Goal: Task Accomplishment & Management: Manage account settings

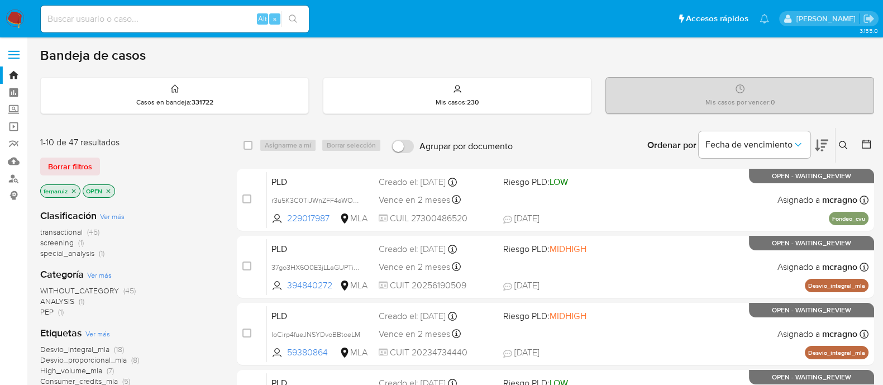
click at [12, 17] on img at bounding box center [15, 18] width 19 height 19
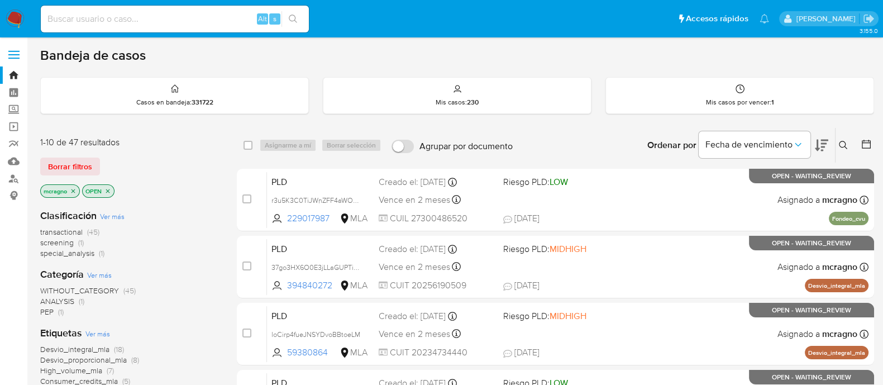
click at [108, 191] on icon "close-filter" at bounding box center [107, 191] width 7 height 7
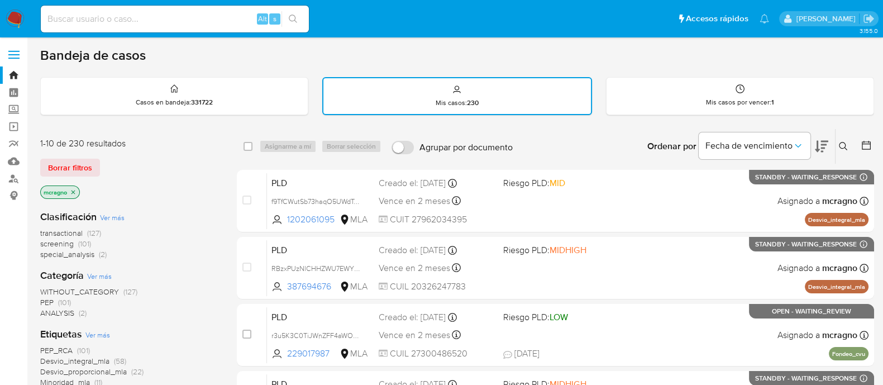
click at [864, 142] on icon at bounding box center [866, 145] width 11 height 11
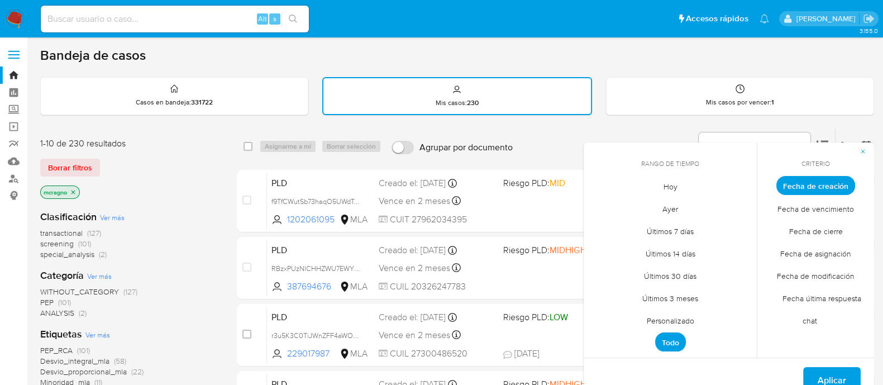
click at [674, 319] on span "Personalizado" at bounding box center [670, 320] width 71 height 23
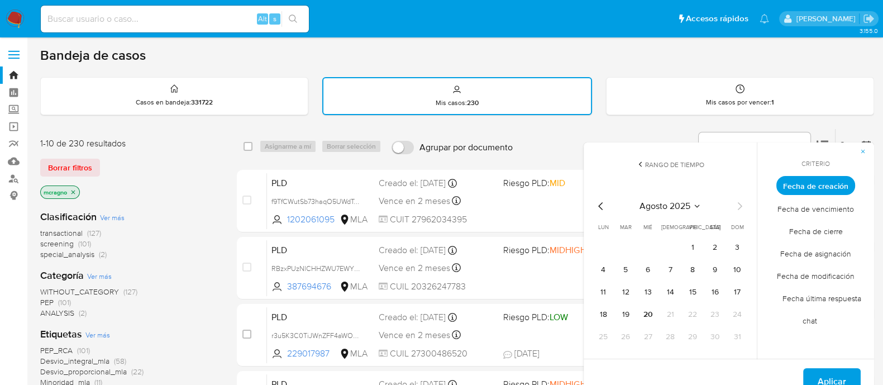
click at [605, 213] on div "agosto 2025 agosto 2025 lun lunes mar martes mié miércoles jue jueves vie viern…" at bounding box center [670, 272] width 152 height 146
click at [600, 202] on icon "Mes anterior" at bounding box center [600, 206] width 4 height 8
click at [631, 241] on button "1" at bounding box center [626, 247] width 18 height 18
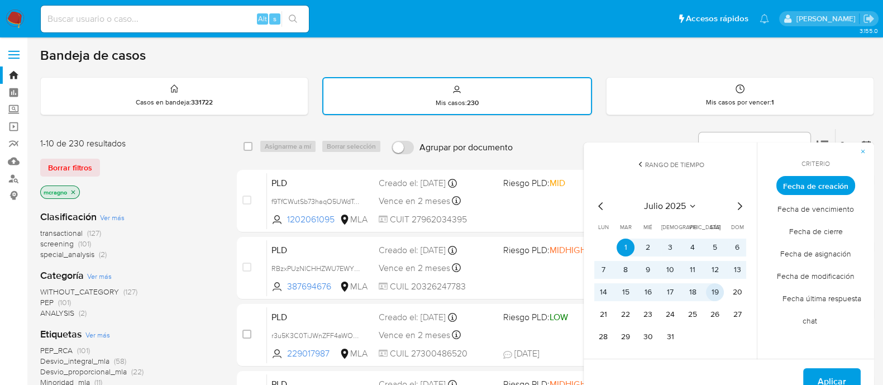
click at [717, 294] on button "19" at bounding box center [715, 292] width 18 height 18
click at [829, 378] on span "Aplicar" at bounding box center [832, 381] width 28 height 25
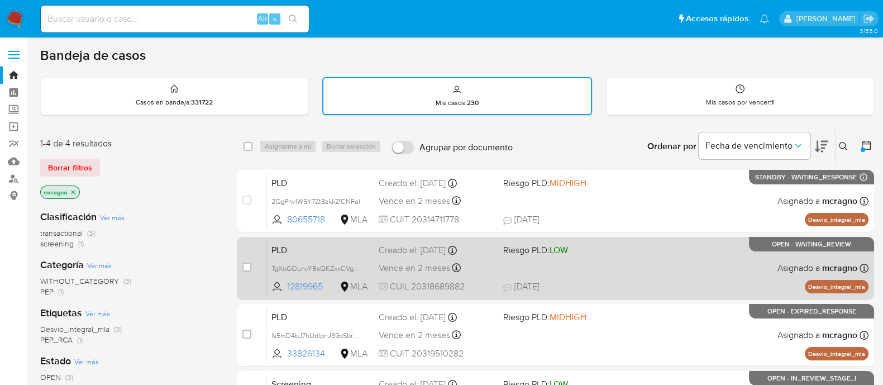
click at [747, 278] on div "PLD TgXoGOunvYBsQKZxxCVgD2ft 12819965 MLA Riesgo PLD: LOW Creado el: 12/07/2025…" at bounding box center [568, 268] width 602 height 56
click at [245, 269] on input "checkbox" at bounding box center [246, 267] width 9 height 9
checkbox input "true"
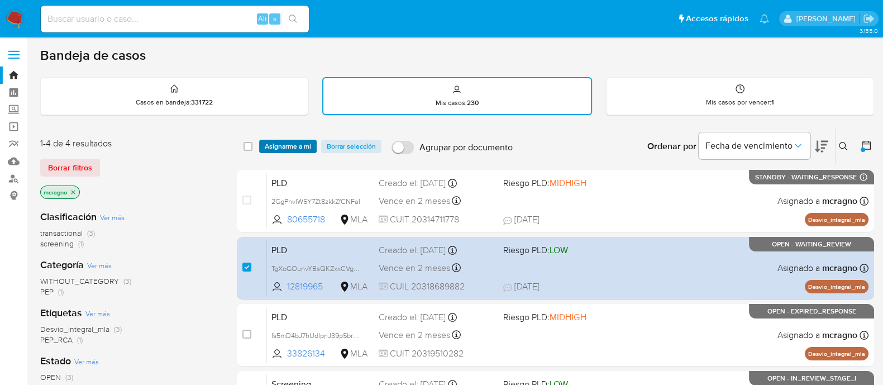
click at [285, 141] on span "Asignarme a mí" at bounding box center [288, 146] width 46 height 11
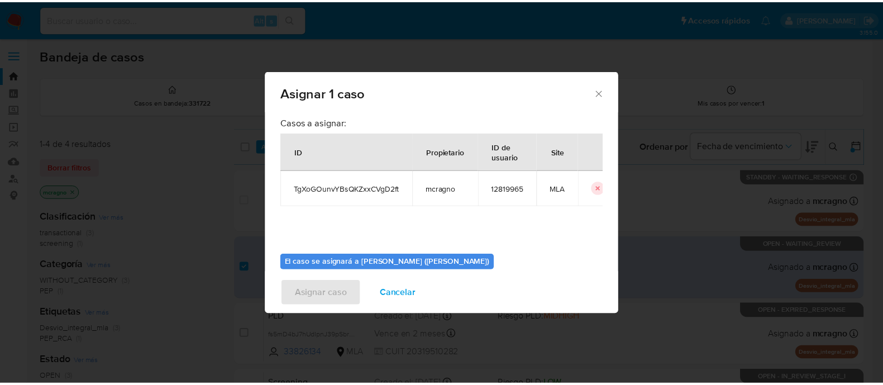
scroll to position [58, 0]
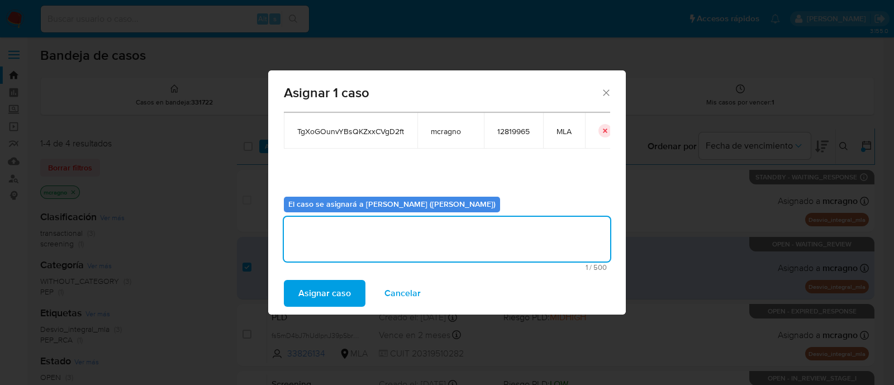
click at [472, 238] on textarea "assign-modal" at bounding box center [447, 239] width 326 height 45
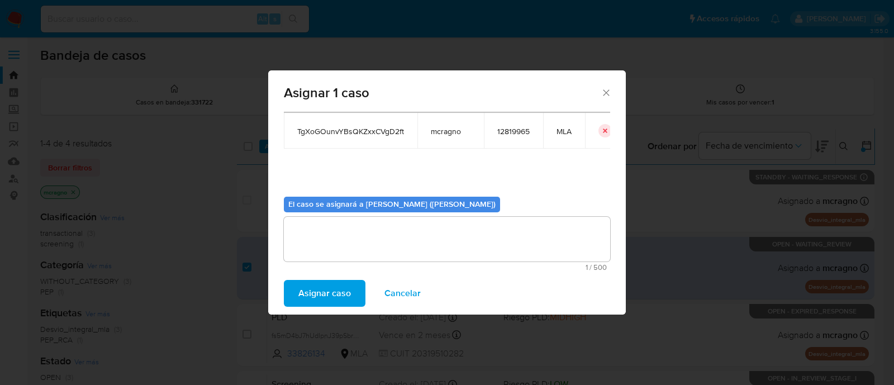
click at [302, 285] on span "Asignar caso" at bounding box center [324, 293] width 53 height 25
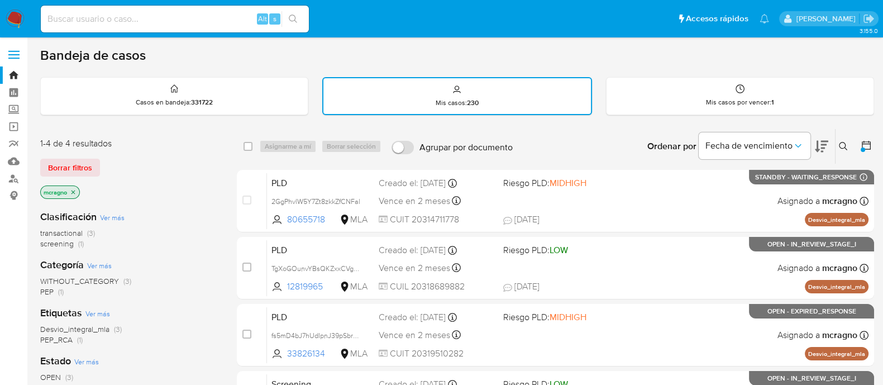
click at [865, 149] on div at bounding box center [863, 149] width 4 height 4
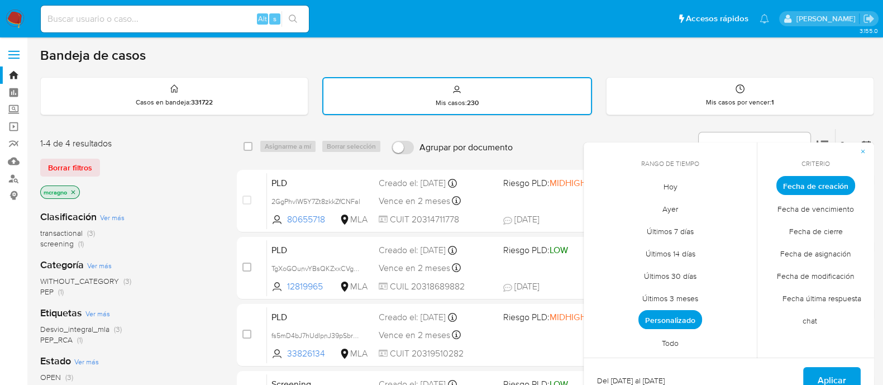
click at [676, 339] on span "Todo" at bounding box center [670, 342] width 40 height 23
click at [844, 381] on span "Aplicar" at bounding box center [832, 380] width 28 height 25
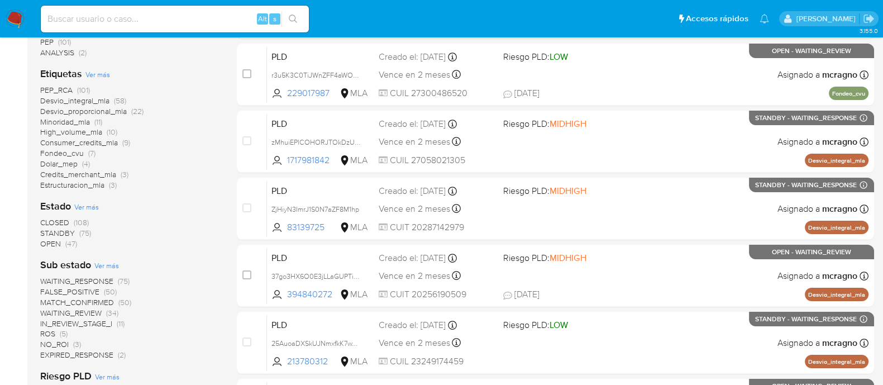
scroll to position [262, 0]
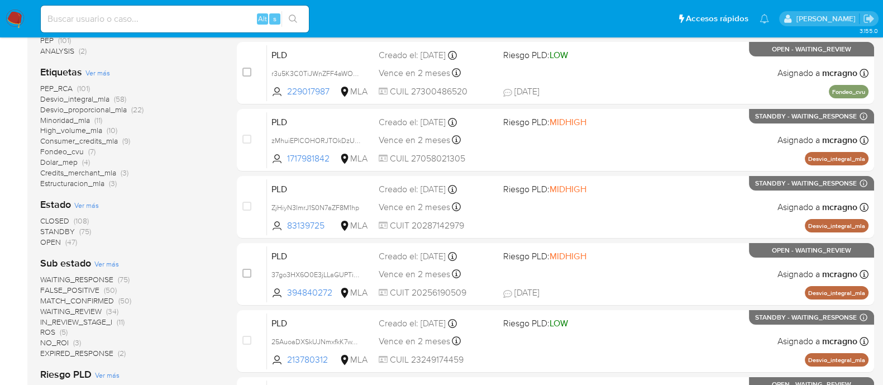
click at [98, 309] on span "WAITING_REVIEW" at bounding box center [70, 311] width 61 height 11
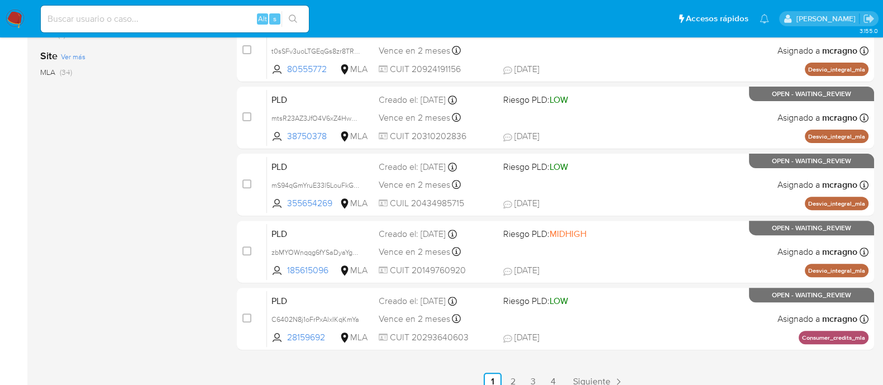
scroll to position [497, 0]
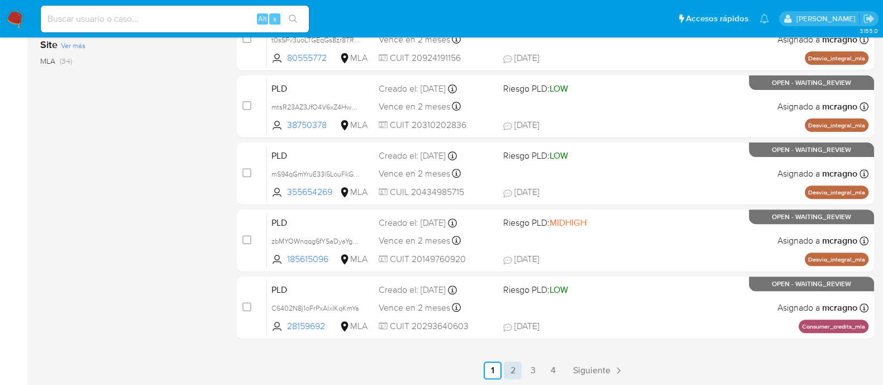
click at [513, 369] on link "2" at bounding box center [513, 370] width 18 height 18
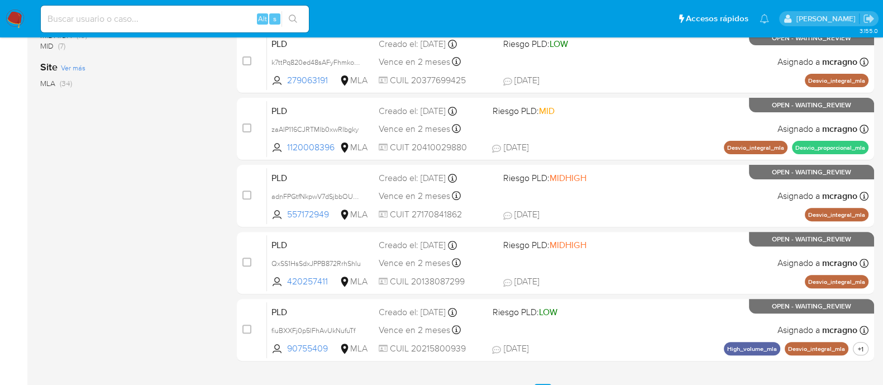
scroll to position [497, 0]
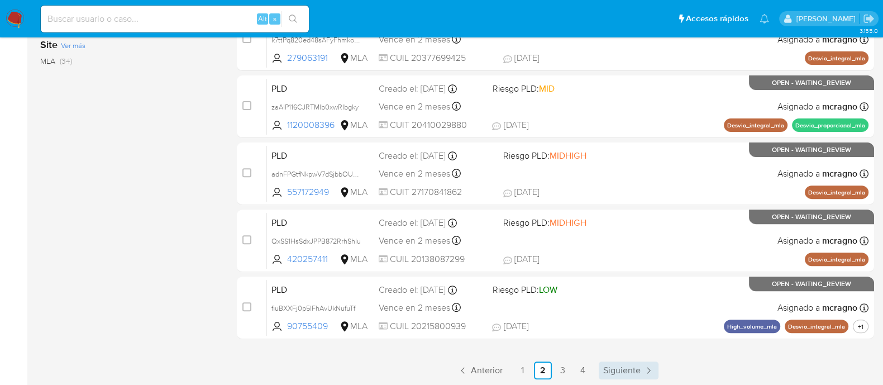
click at [626, 369] on span "Siguiente" at bounding box center [621, 370] width 37 height 9
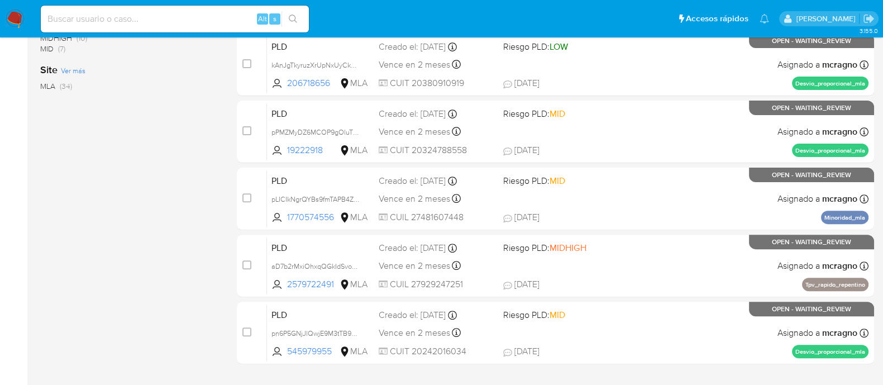
scroll to position [497, 0]
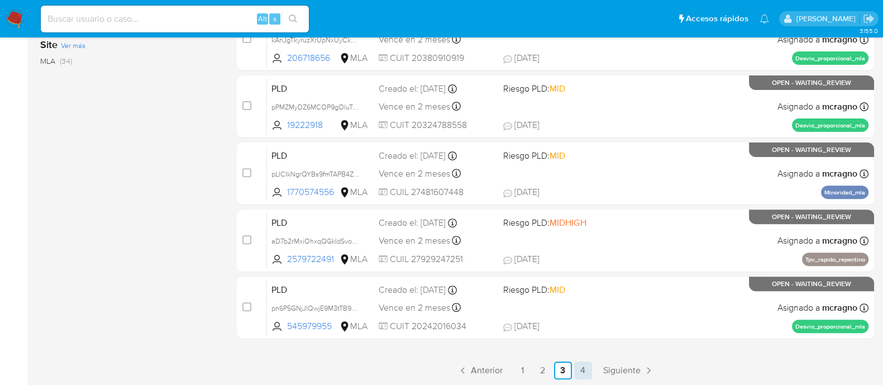
click at [579, 363] on link "4" at bounding box center [583, 370] width 18 height 18
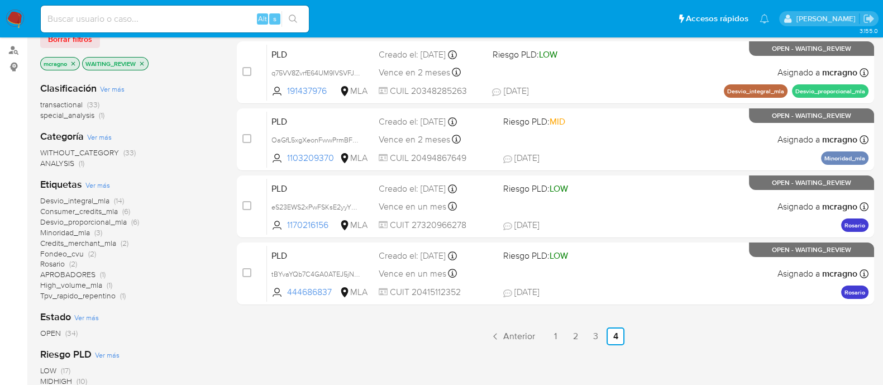
scroll to position [131, 0]
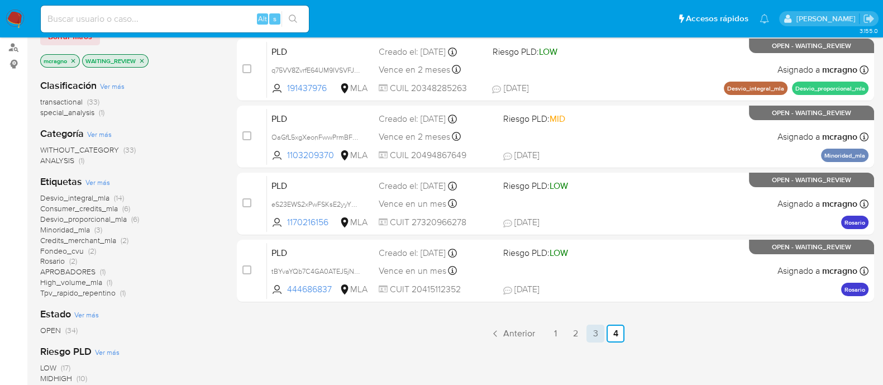
click at [592, 331] on link "3" at bounding box center [595, 334] width 18 height 18
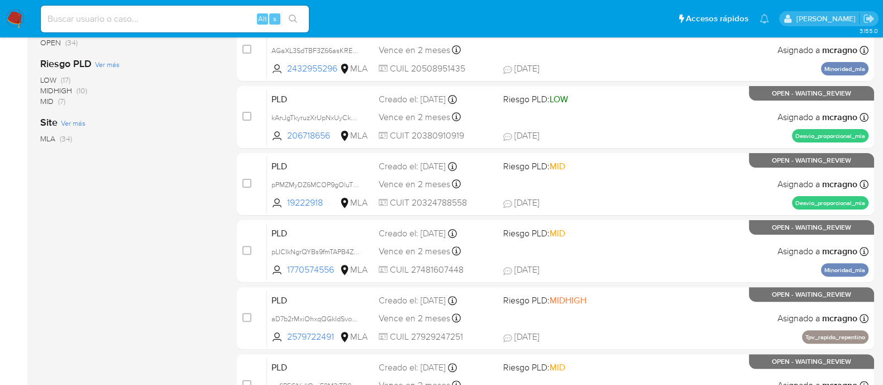
scroll to position [497, 0]
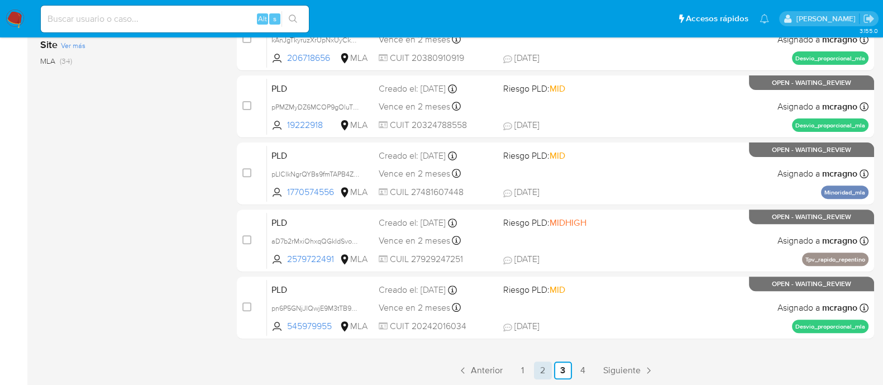
click at [546, 365] on link "2" at bounding box center [543, 370] width 18 height 18
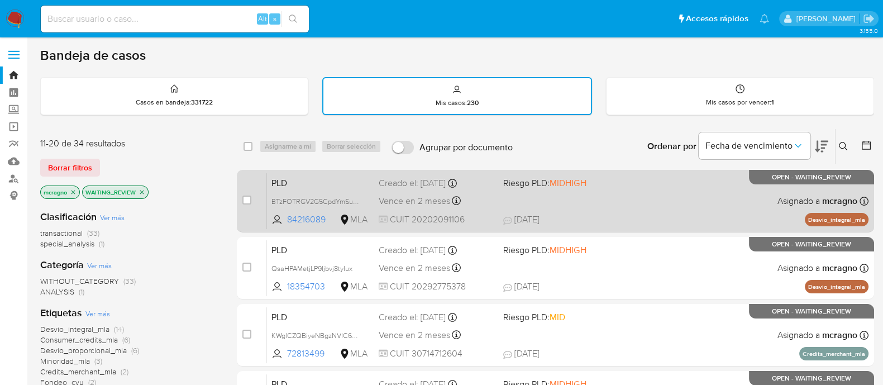
click at [670, 204] on div "PLD BTzFOTRGV2G5CpdYmSutVtJc 84216089 MLA Riesgo PLD: MIDHIGH Creado el: 12/08/…" at bounding box center [568, 201] width 602 height 56
click at [243, 200] on input "checkbox" at bounding box center [246, 199] width 9 height 9
checkbox input "true"
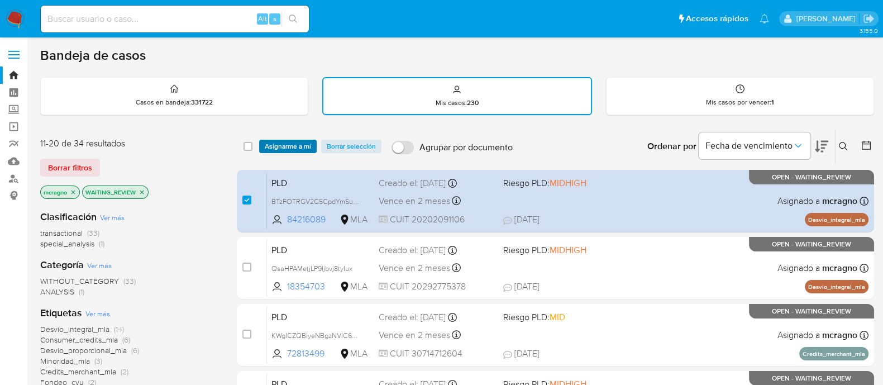
click at [299, 147] on span "Asignarme a mí" at bounding box center [288, 146] width 46 height 11
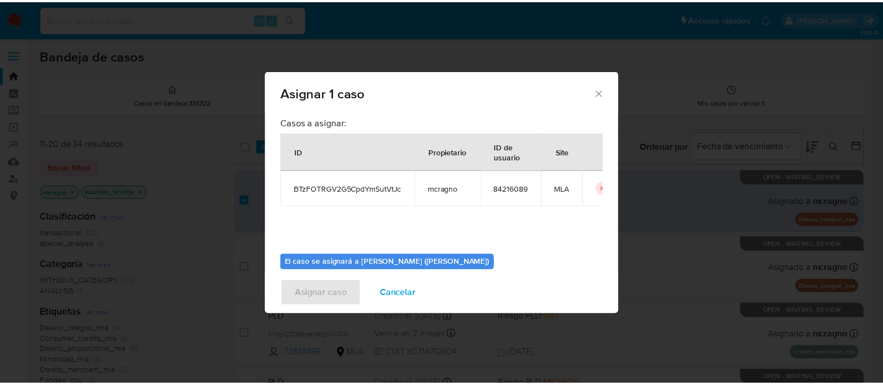
scroll to position [58, 0]
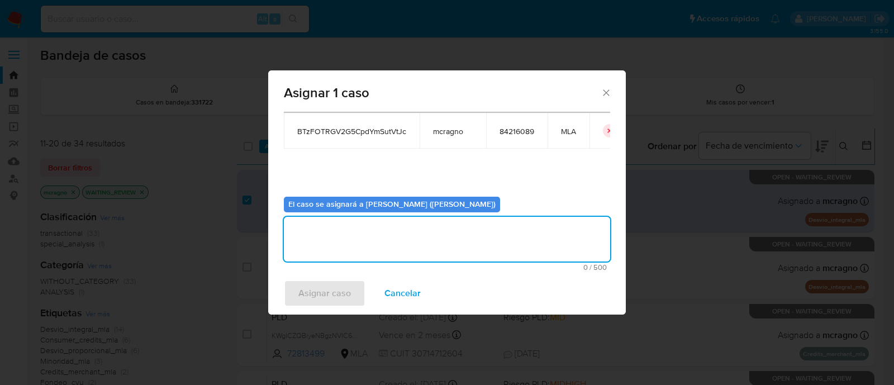
click at [465, 244] on textarea "assign-modal" at bounding box center [447, 239] width 326 height 45
click at [327, 297] on span "Asignar caso" at bounding box center [324, 293] width 53 height 25
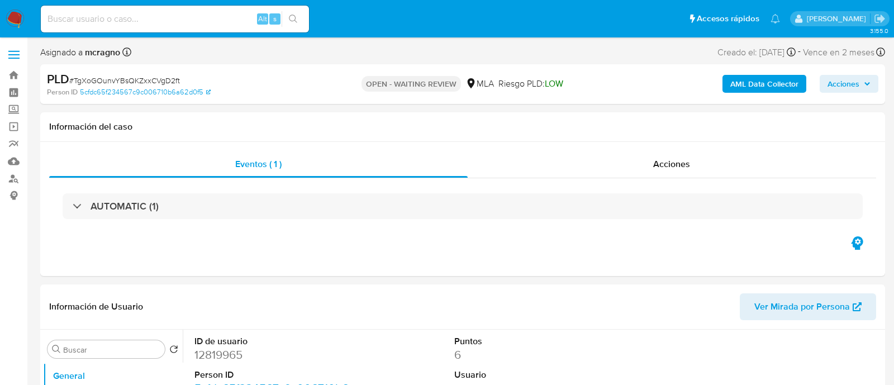
select select "10"
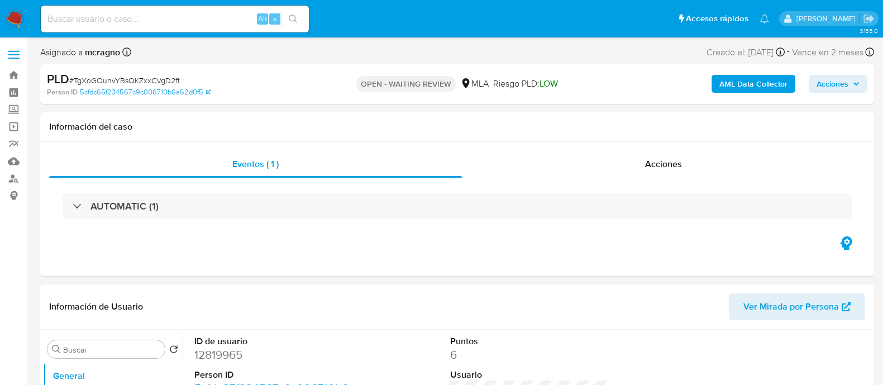
click at [214, 356] on dd "12819965" at bounding box center [274, 355] width 160 height 16
copy dd "12819965"
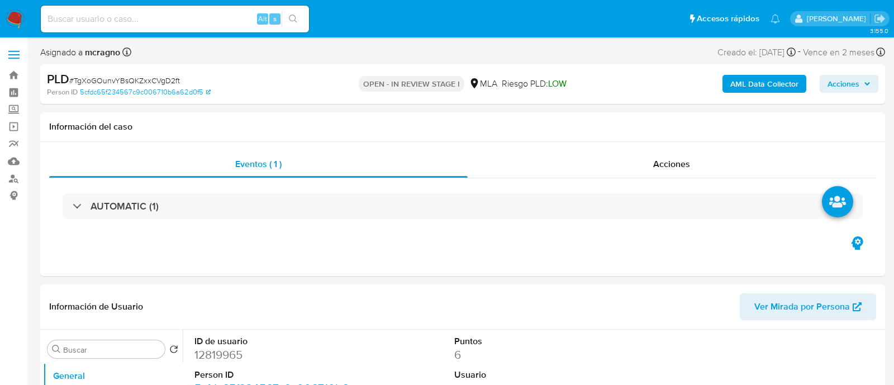
select select "10"
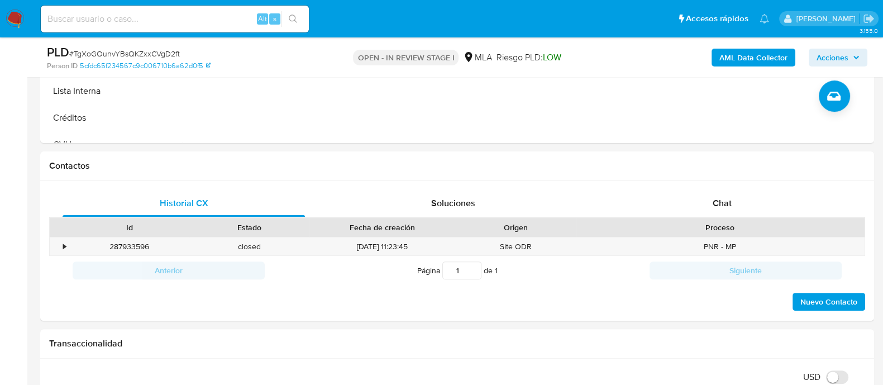
scroll to position [441, 0]
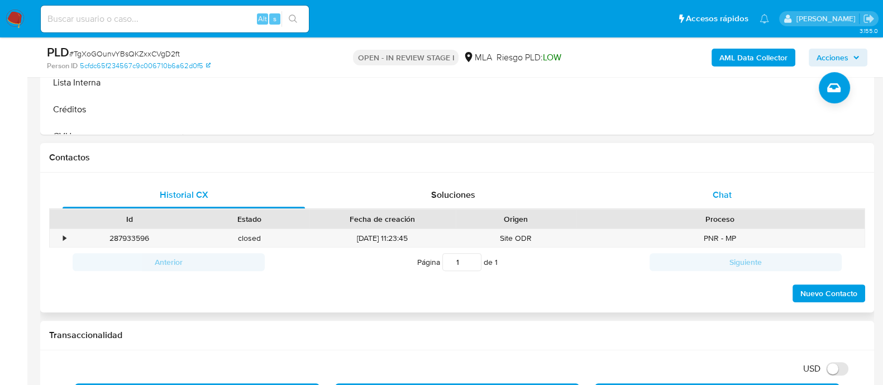
click at [718, 196] on span "Chat" at bounding box center [722, 194] width 19 height 13
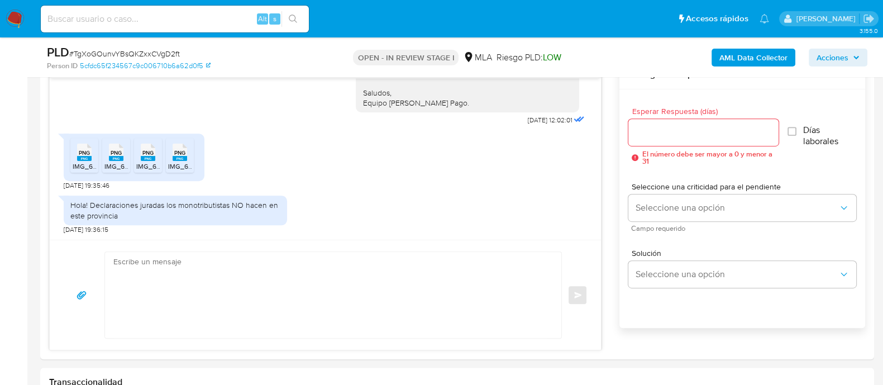
scroll to position [606, 0]
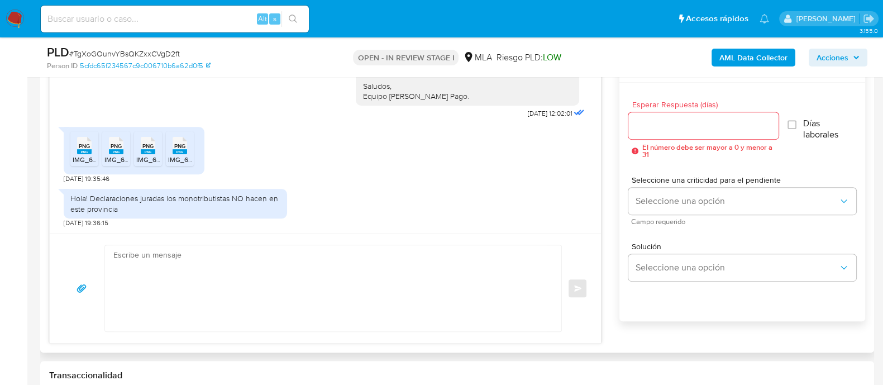
click at [87, 152] on rect at bounding box center [84, 151] width 15 height 5
click at [107, 152] on div "PNG PNG" at bounding box center [115, 144] width 23 height 22
click at [146, 149] on rect at bounding box center [148, 151] width 15 height 5
click at [182, 145] on span "PNG" at bounding box center [179, 145] width 11 height 7
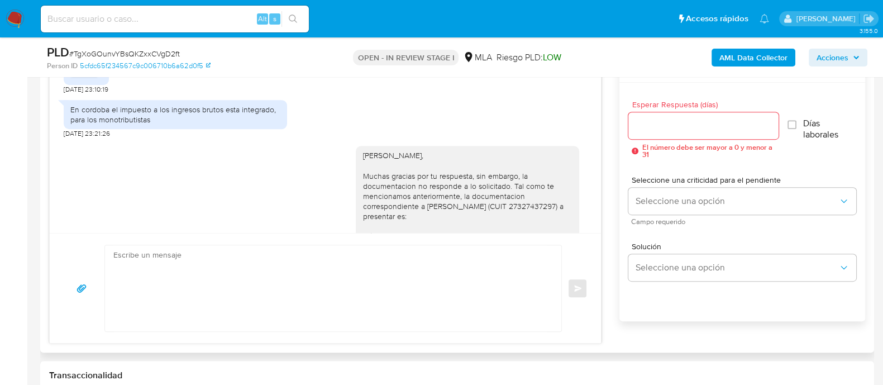
scroll to position [612, 0]
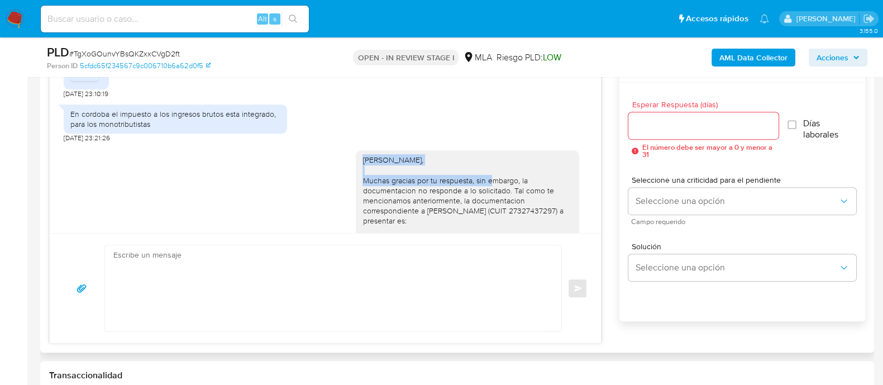
drag, startPoint x: 350, startPoint y: 155, endPoint x: 461, endPoint y: 175, distance: 113.1
click at [461, 175] on div "Hola Damian Yantorno, Muchas gracias por tu respuesta, sin embargo, la document…" at bounding box center [467, 261] width 223 height 222
copy div "Hola Damian Yantorno, Muchas gracias por tu respuesta"
paste textarea "Hola Damian Yantorno, Muchas gracias por tu respuesta"
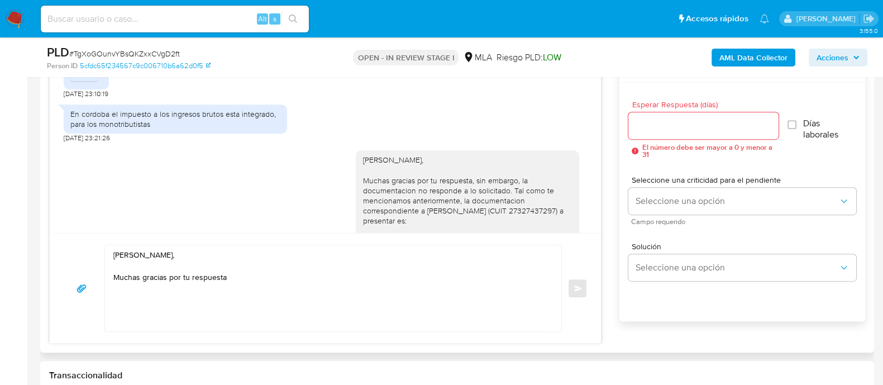
click at [303, 268] on textarea "Hola Damian Yantorno, Muchas gracias por tu respuesta" at bounding box center [330, 288] width 434 height 86
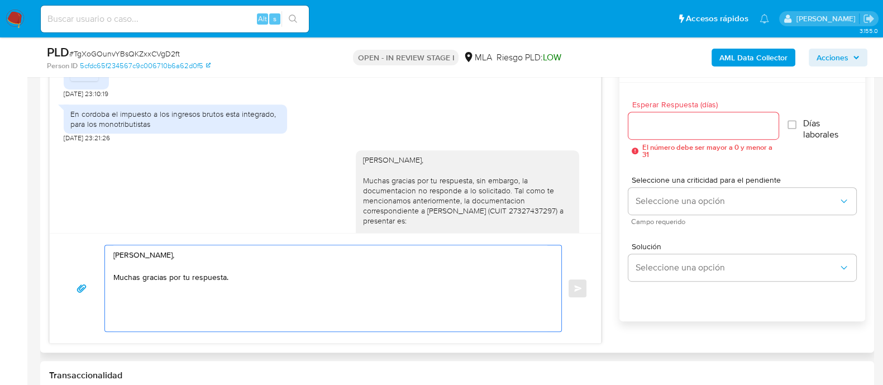
paste textarea "Confirmamos la recepción de la documentación."
paste textarea "Queremos informarte que el uso de la cuenta es personal y no se deben canalizar…"
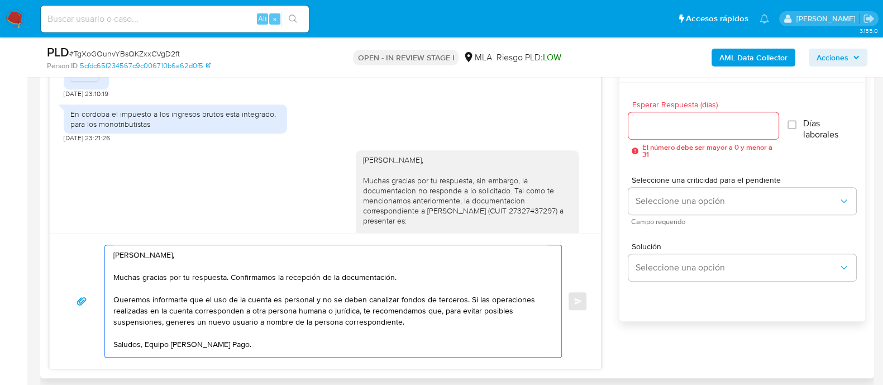
click at [133, 299] on textarea "Hola Damian Yantorno, Muchas gracias por tu respuesta. Confirmamos la recepción…" at bounding box center [330, 301] width 434 height 112
click at [493, 295] on textarea "Hola Damian Yantorno, Muchas gracias por tu respuesta. Confirmamos la recepción…" at bounding box center [330, 301] width 434 height 112
drag, startPoint x: 159, startPoint y: 309, endPoint x: 400, endPoint y: 312, distance: 241.3
click at [400, 312] on textarea "Hola Damian Yantorno, Muchas gracias por tu respuesta. Confirmamos la recepción…" at bounding box center [330, 301] width 434 height 112
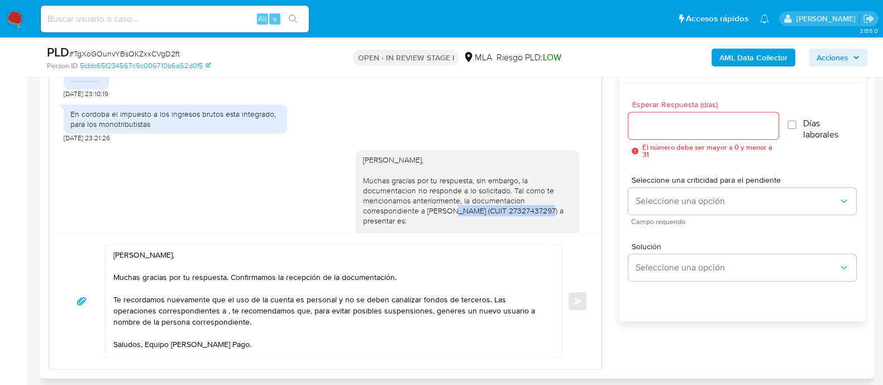
drag, startPoint x: 416, startPoint y: 208, endPoint x: 505, endPoint y: 209, distance: 89.4
click at [505, 209] on div "Hola Damian Yantorno, Muchas gracias por tu respuesta, sin embargo, la document…" at bounding box center [467, 261] width 210 height 213
copy div "Romina Janet Tuma Torres"
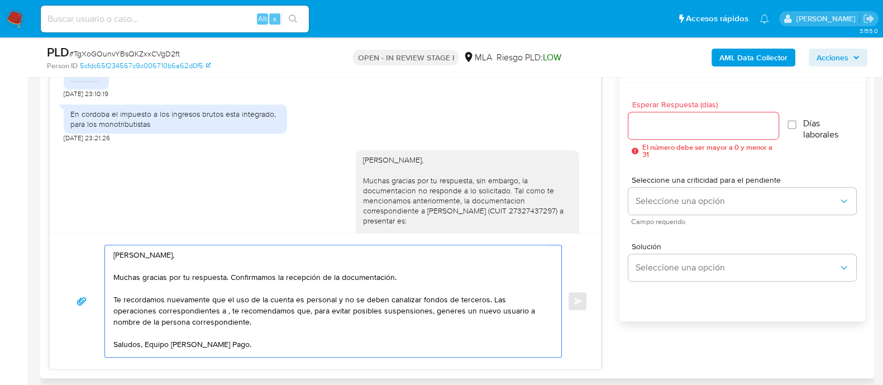
click at [228, 309] on textarea "Hola Damian Yantorno, Muchas gracias por tu respuesta. Confirmamos la recepción…" at bounding box center [330, 301] width 434 height 112
paste textarea "Romina Janet Tuma Torres"
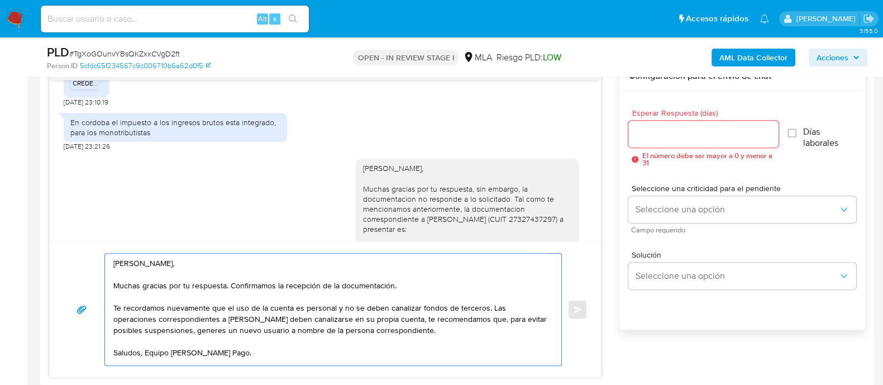
drag, startPoint x: 453, startPoint y: 308, endPoint x: 531, endPoint y: 307, distance: 78.2
click at [531, 307] on textarea "Hola Damian Yantorno, Muchas gracias por tu respuesta. Confirmamos la recepción…" at bounding box center [330, 310] width 434 height 112
drag, startPoint x: 486, startPoint y: 328, endPoint x: 161, endPoint y: 321, distance: 325.7
click at [161, 321] on textarea "Hola Damian Yantorno, Muchas gracias por tu respuesta. Confirmamos la recepción…" at bounding box center [330, 310] width 434 height 112
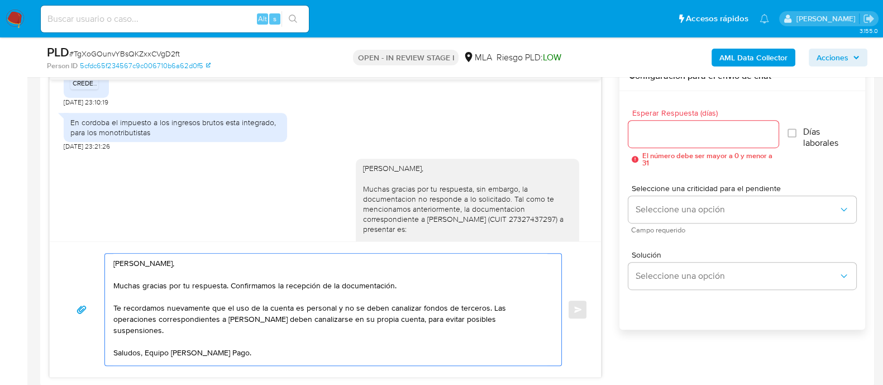
type textarea "Hola Damian Yantorno, Muchas gracias por tu respuesta. Confirmamos la recepción…"
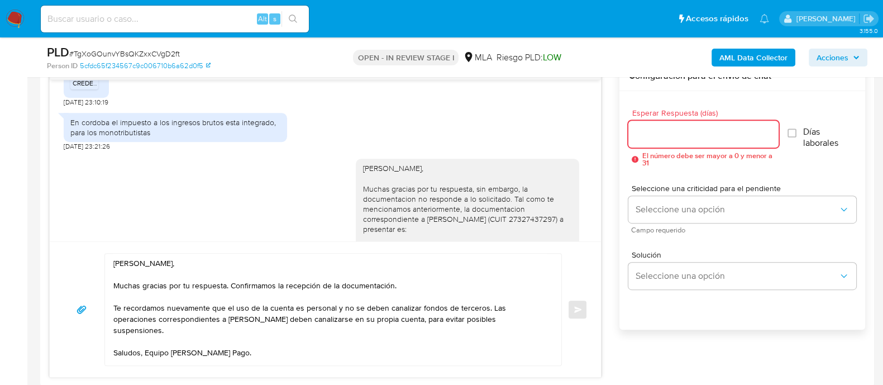
click at [679, 130] on input "Esperar Respuesta (días)" at bounding box center [703, 134] width 150 height 15
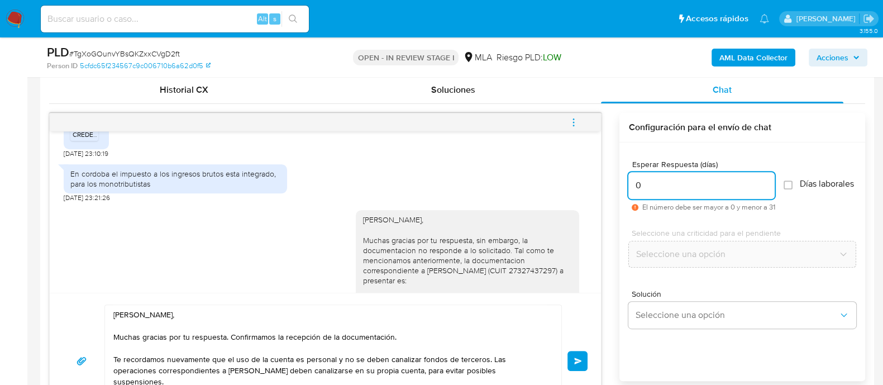
scroll to position [555, 0]
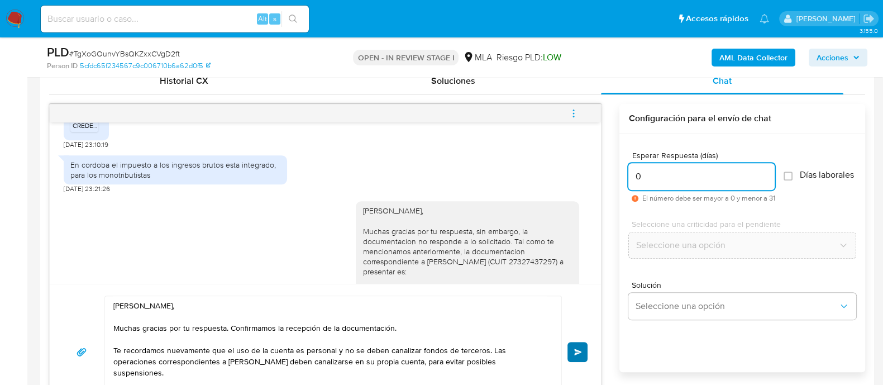
type input "0"
click at [578, 344] on button "Enviar" at bounding box center [577, 352] width 20 height 20
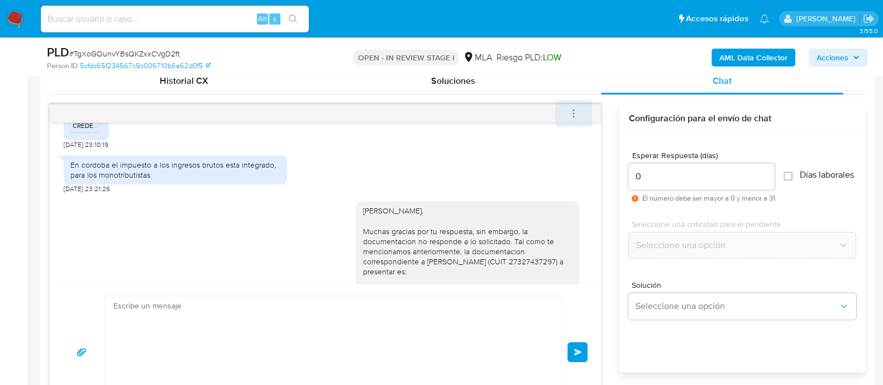
scroll to position [1042, 0]
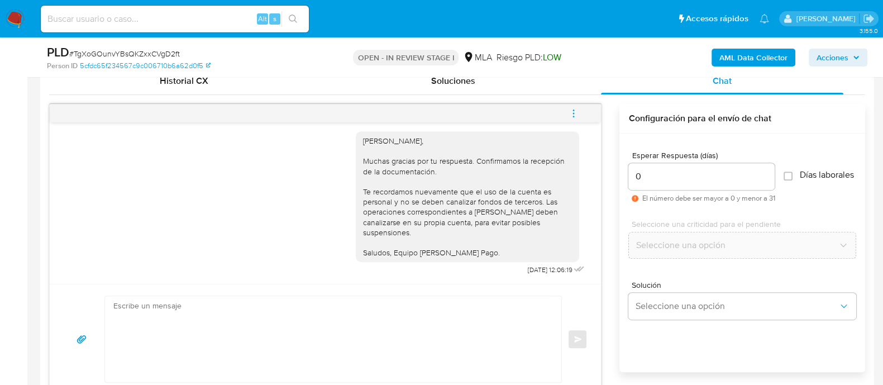
click at [571, 116] on icon "menu-action" at bounding box center [574, 113] width 10 height 10
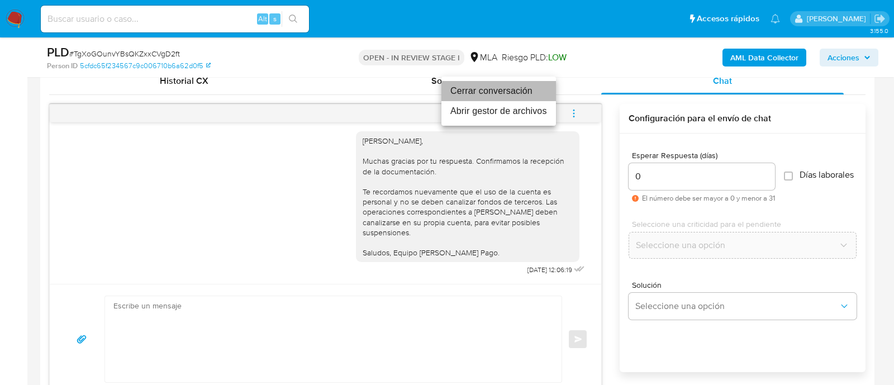
click at [504, 92] on li "Cerrar conversación" at bounding box center [498, 91] width 115 height 20
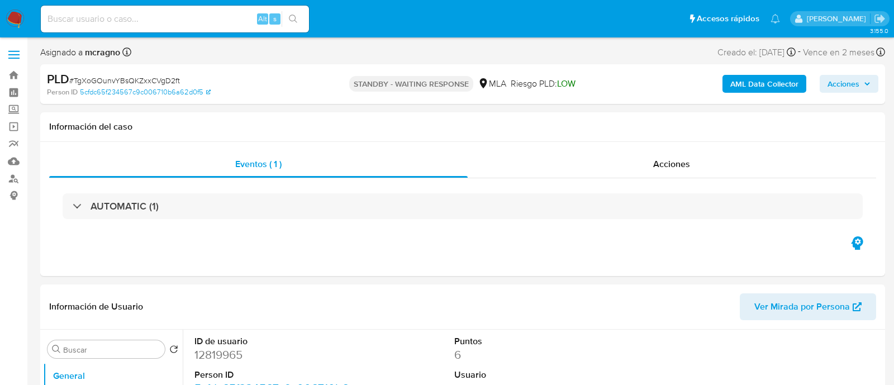
select select "10"
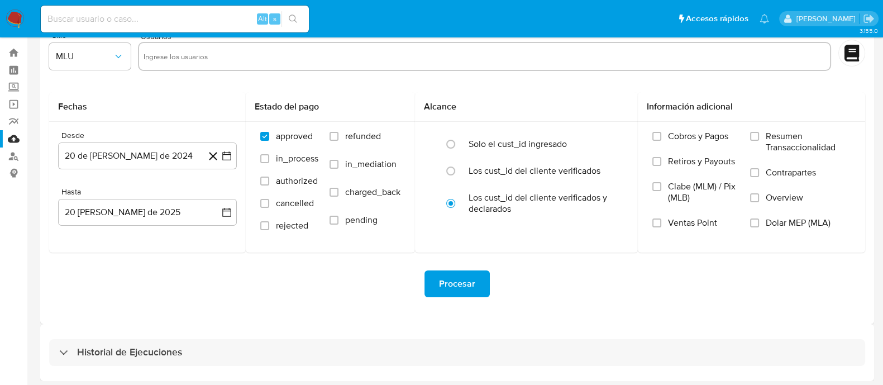
scroll to position [25, 0]
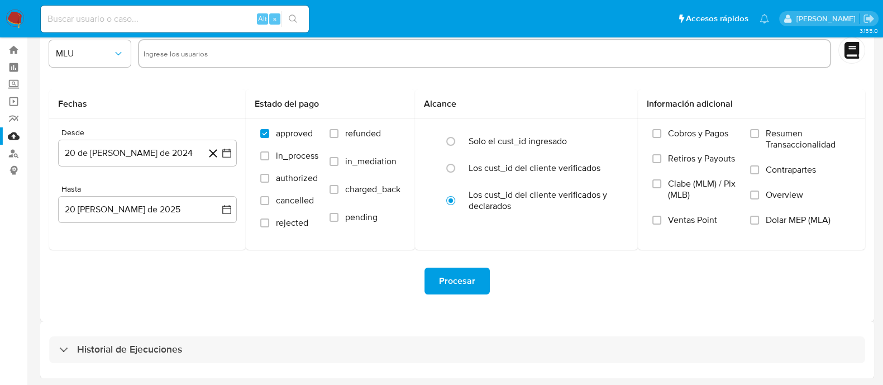
click at [271, 323] on div "Historial de Ejecuciones" at bounding box center [457, 349] width 834 height 57
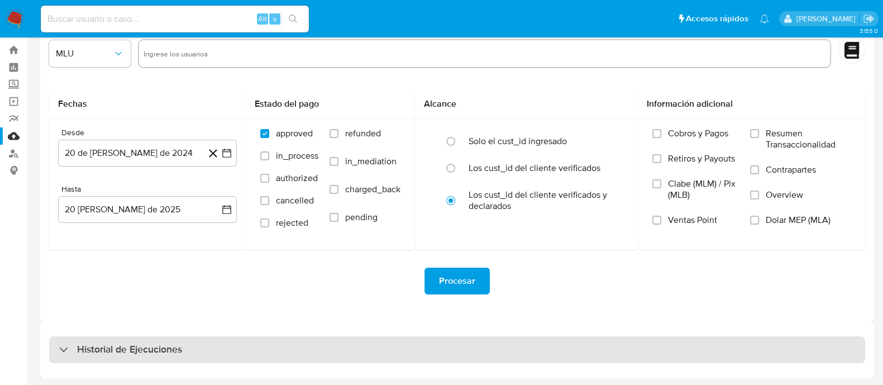
click at [216, 343] on div "Historial de Ejecuciones" at bounding box center [457, 349] width 816 height 27
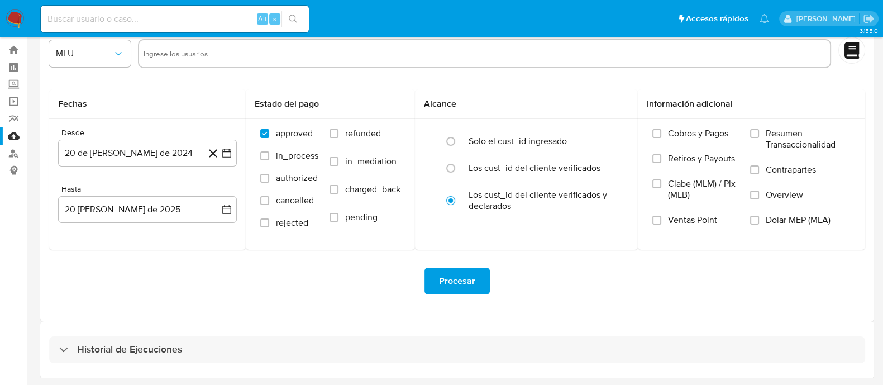
select select "10"
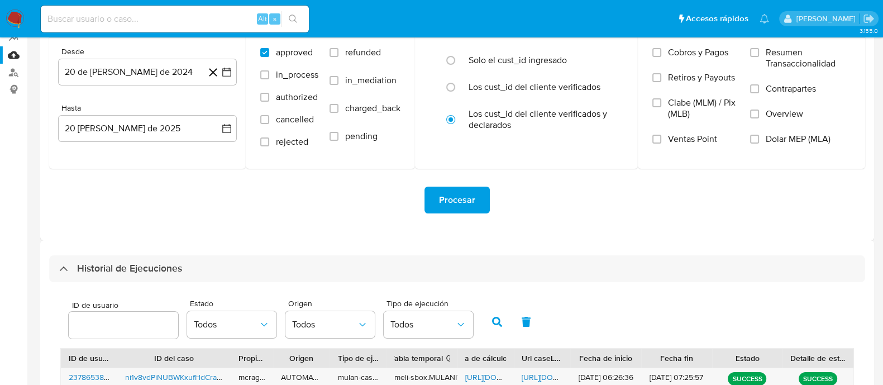
scroll to position [108, 0]
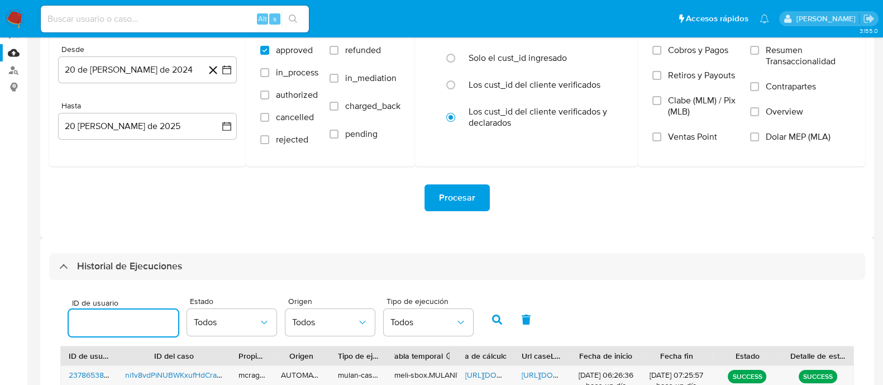
click at [156, 325] on input "number" at bounding box center [123, 323] width 109 height 15
type input "84216089"
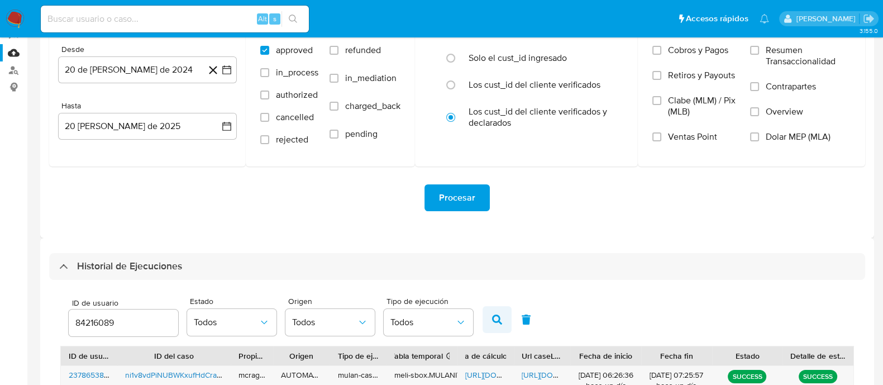
click at [492, 323] on icon "button" at bounding box center [497, 319] width 10 height 10
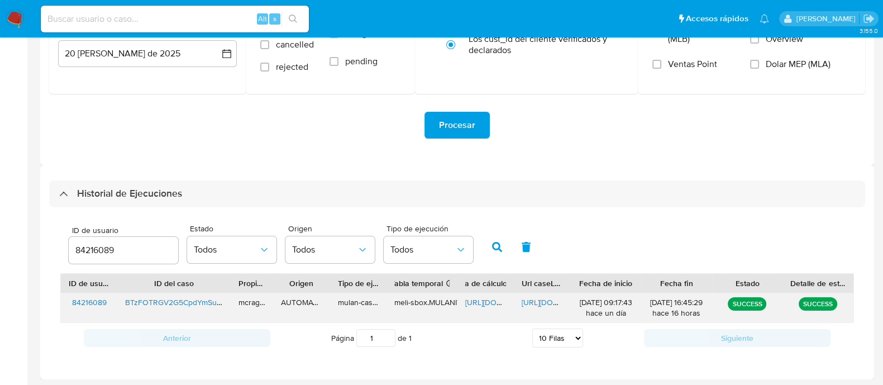
click at [469, 300] on span "https://docs.google.com/spreadsheets/d/1BXOdwPCaTwigSKqg8xbcQkSqO4hAYl1WvbOMVne…" at bounding box center [503, 302] width 77 height 11
click at [531, 298] on span "https://docs.google.com/document/d/1SetHlO8yNg--eXqpNJ_Nu3ZHBWgZepQxQLDYfGiYo8k…" at bounding box center [560, 302] width 77 height 11
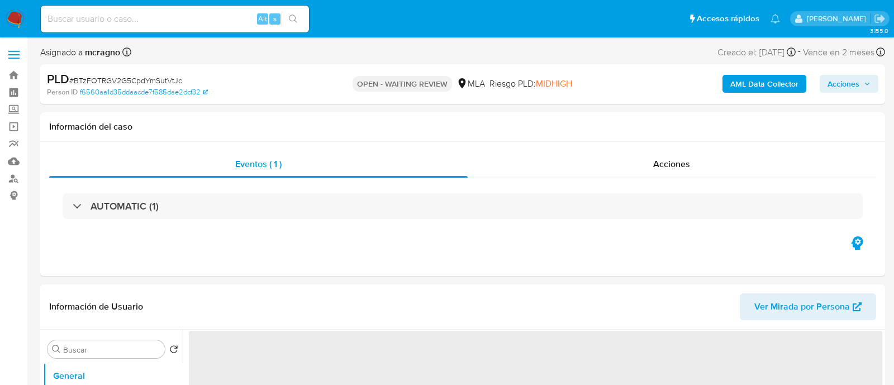
select select "10"
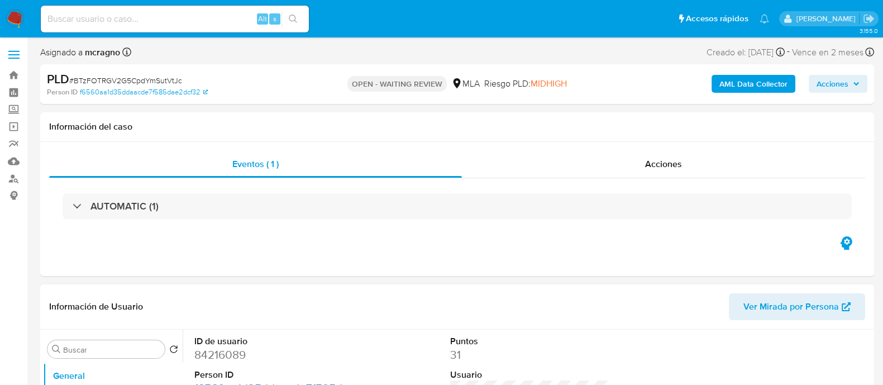
click at [232, 356] on dd "84216089" at bounding box center [274, 355] width 160 height 16
copy dd "84216089"
click at [263, 304] on header "Información de Usuario Ver Mirada por Persona" at bounding box center [457, 306] width 816 height 27
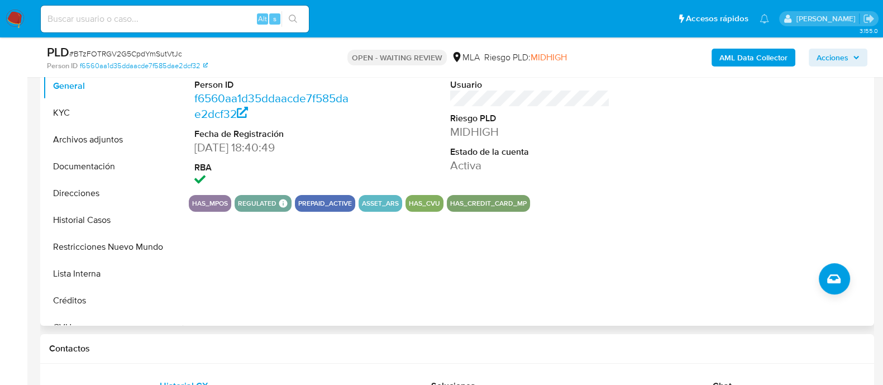
scroll to position [279, 0]
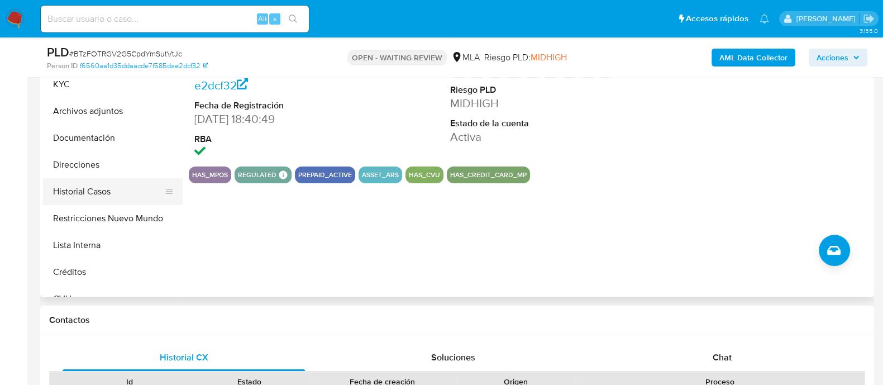
click at [123, 191] on button "Historial Casos" at bounding box center [108, 191] width 131 height 27
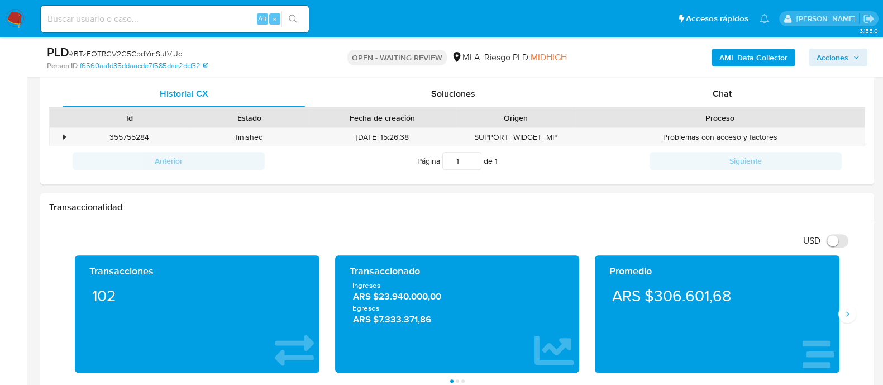
scroll to position [550, 0]
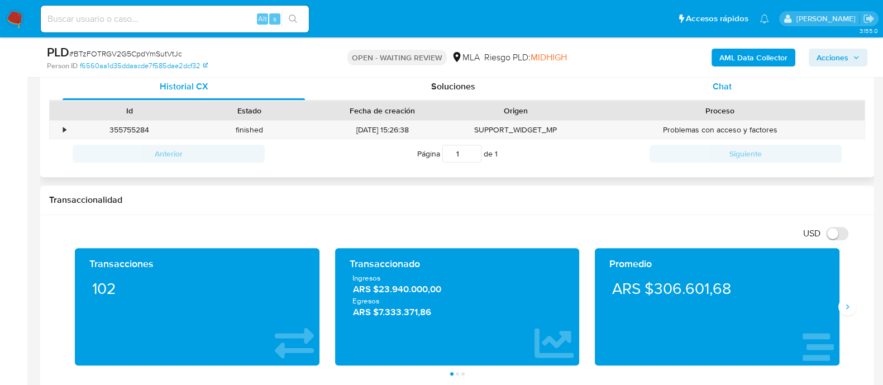
click at [760, 97] on div "Chat" at bounding box center [722, 86] width 242 height 27
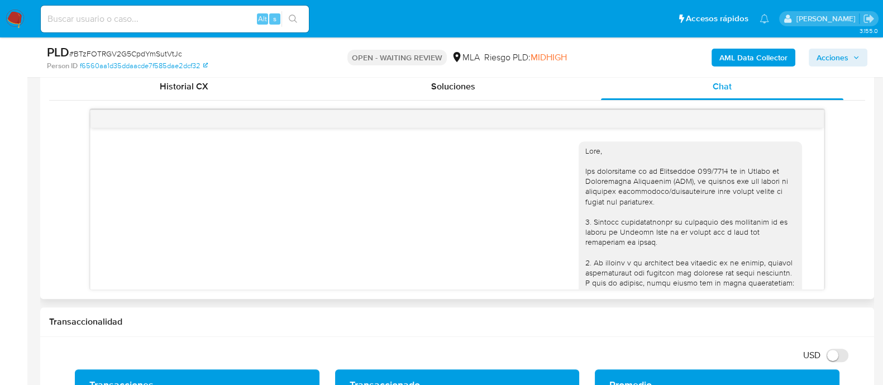
scroll to position [574, 0]
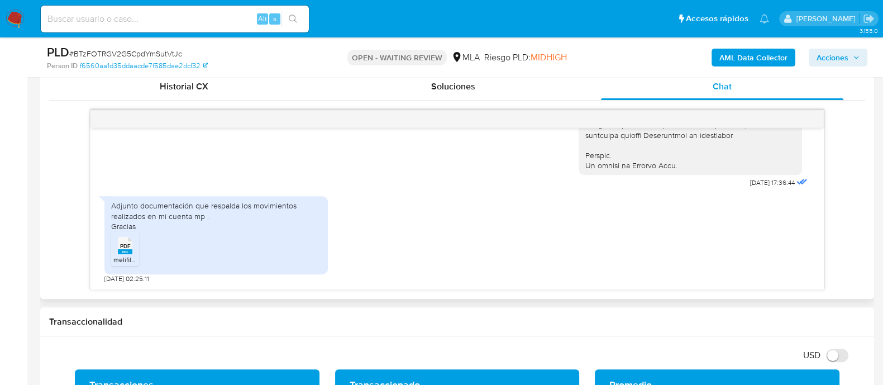
click at [130, 252] on rect at bounding box center [125, 251] width 15 height 5
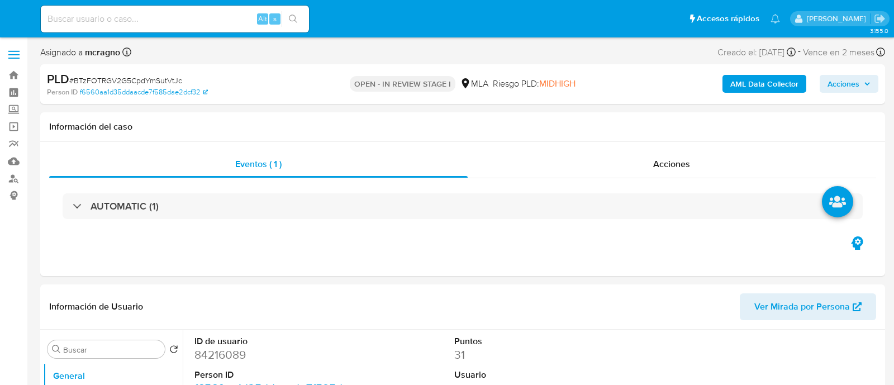
select select "10"
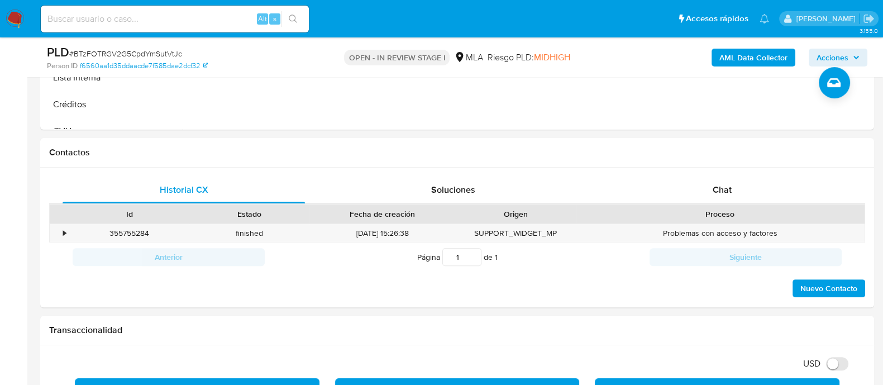
scroll to position [518, 0]
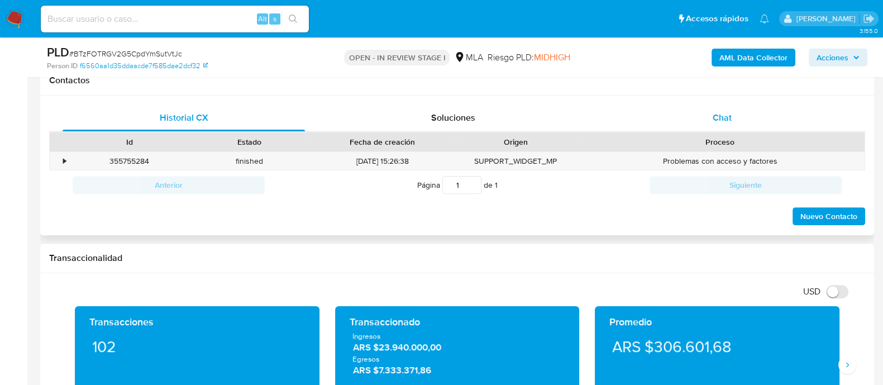
click at [746, 116] on div "Chat" at bounding box center [722, 117] width 242 height 27
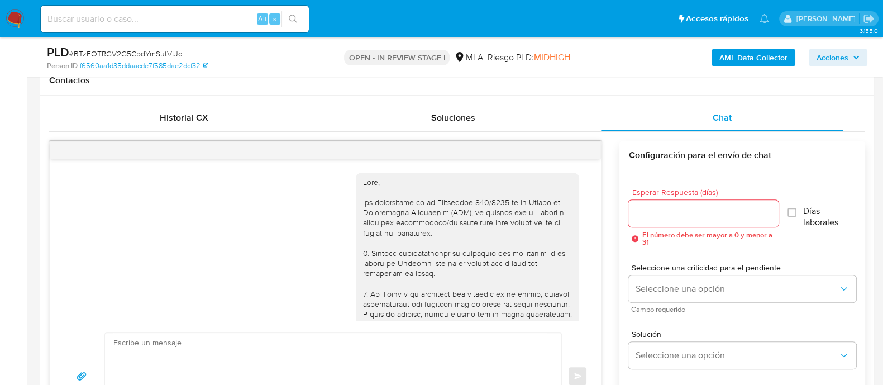
scroll to position [574, 0]
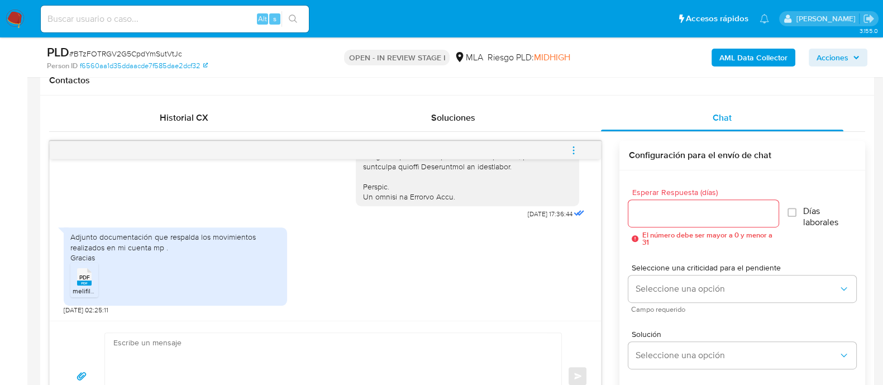
click at [92, 283] on div "PDF PDF" at bounding box center [84, 276] width 23 height 22
